Goal: Task Accomplishment & Management: Use online tool/utility

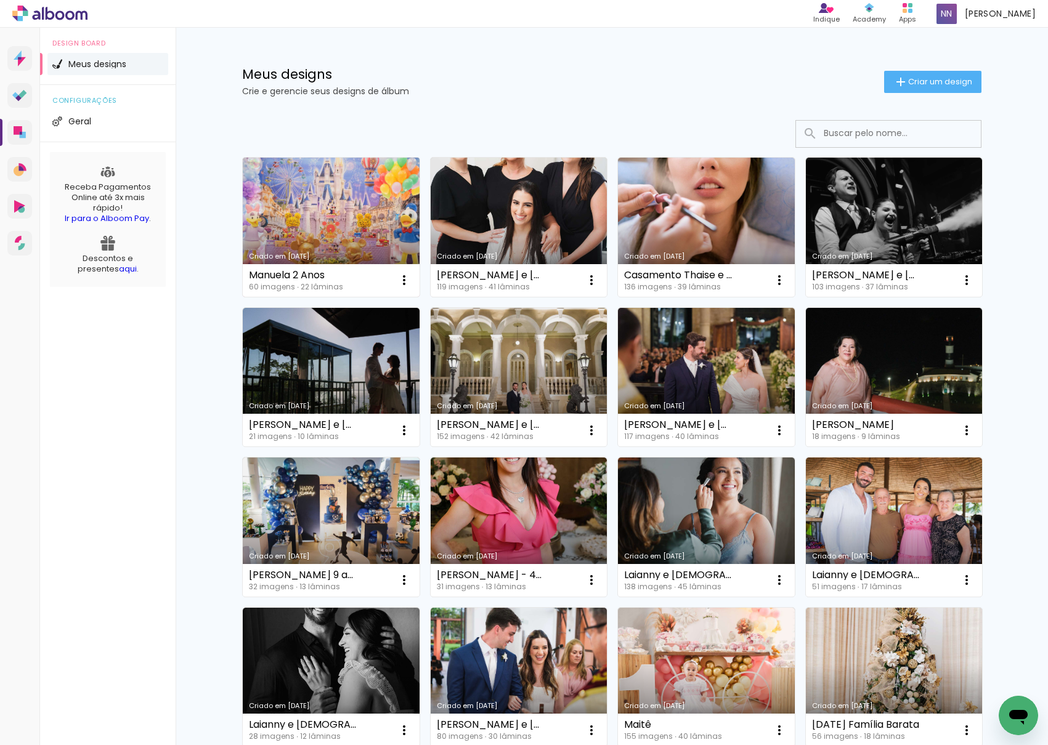
click at [304, 240] on link "Criado em [DATE]" at bounding box center [331, 227] width 177 height 139
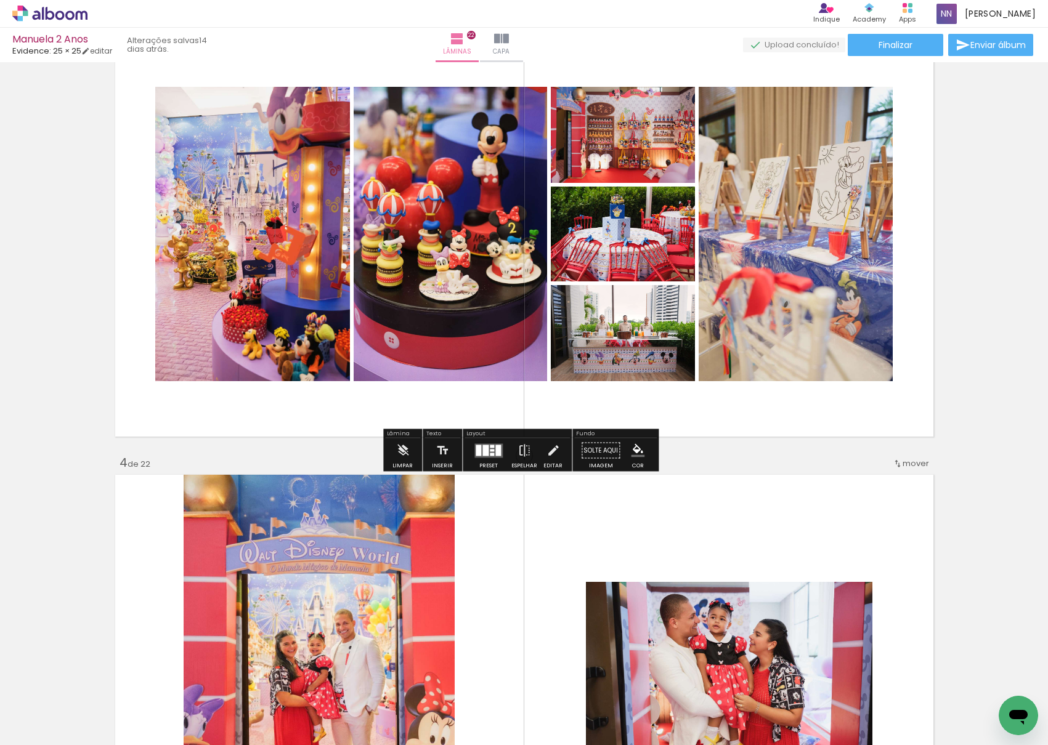
scroll to position [960, 0]
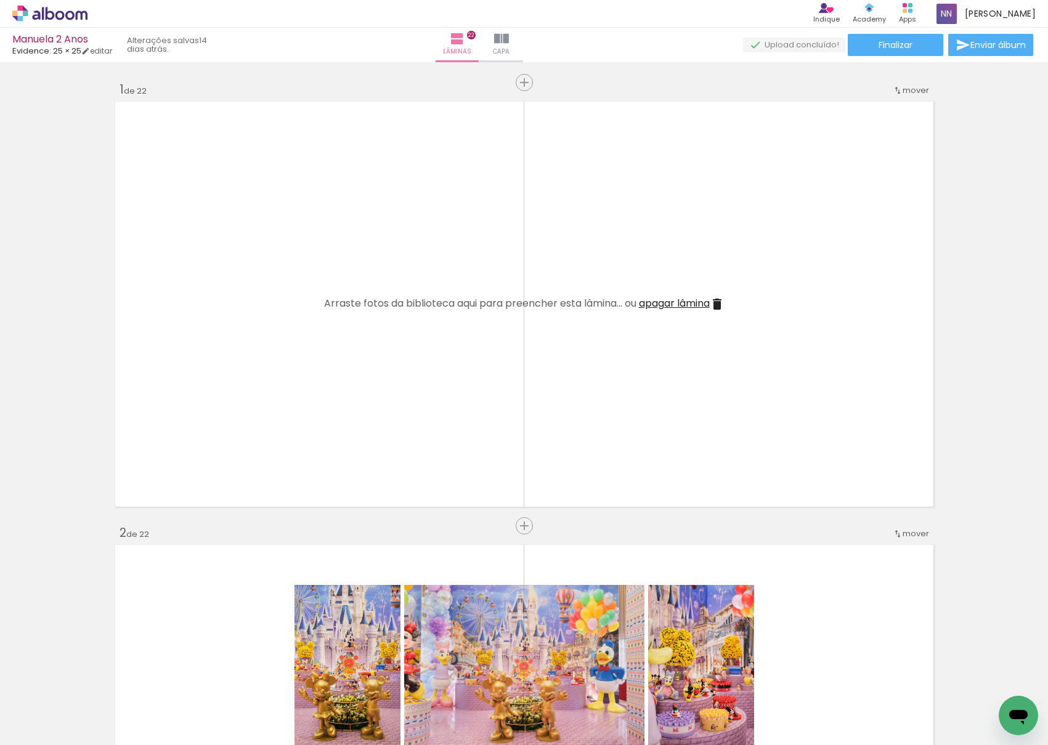
scroll to position [960, 0]
